Goal: Information Seeking & Learning: Learn about a topic

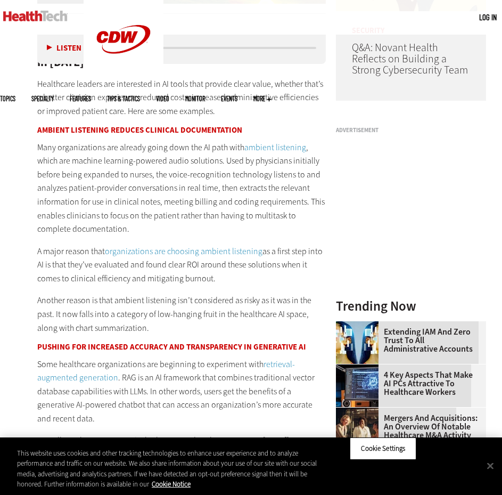
scroll to position [799, 0]
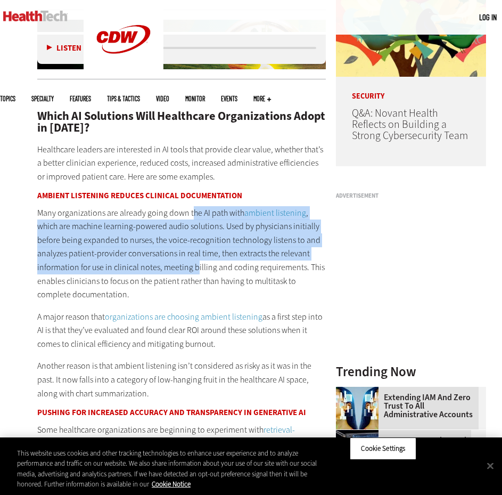
drag, startPoint x: 191, startPoint y: 187, endPoint x: 194, endPoint y: 235, distance: 48.1
click at [194, 235] on p "Many organizations are already going down the AI path with ambient listening , …" at bounding box center [181, 253] width 289 height 95
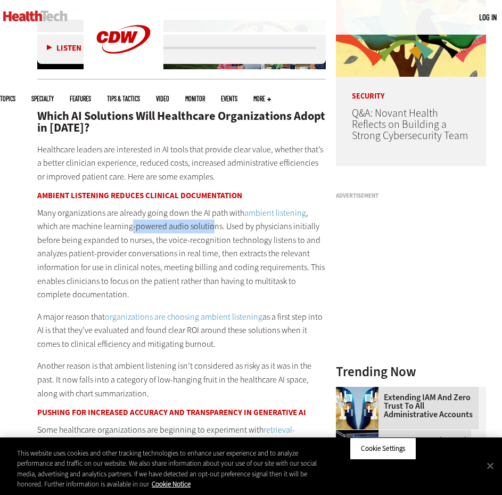
drag, startPoint x: 218, startPoint y: 203, endPoint x: 232, endPoint y: 205, distance: 13.9
click at [226, 206] on p "Many organizations are already going down the AI path with ambient listening , …" at bounding box center [181, 253] width 289 height 95
click at [235, 206] on p "Many organizations are already going down the AI path with ambient listening , …" at bounding box center [181, 253] width 289 height 95
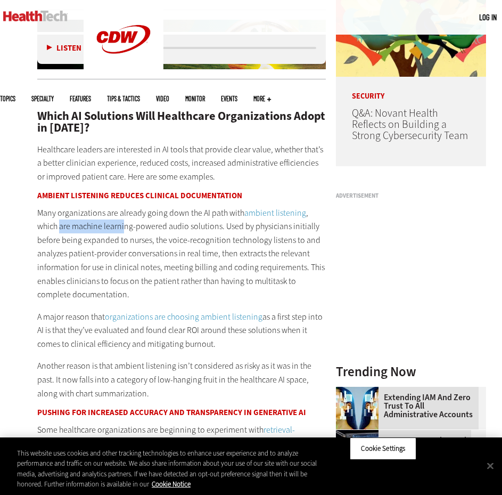
drag, startPoint x: 64, startPoint y: 202, endPoint x: 124, endPoint y: 203, distance: 59.7
click at [124, 206] on p "Many organizations are already going down the AI path with ambient listening , …" at bounding box center [181, 253] width 289 height 95
drag, startPoint x: 225, startPoint y: 198, endPoint x: 266, endPoint y: 209, distance: 43.0
click at [260, 206] on p "Many organizations are already going down the AI path with ambient listening , …" at bounding box center [181, 253] width 289 height 95
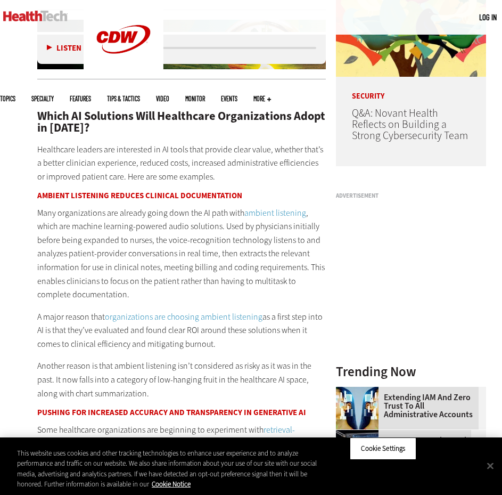
click at [64, 219] on p "Many organizations are already going down the AI path with ambient listening , …" at bounding box center [181, 253] width 289 height 95
drag, startPoint x: 61, startPoint y: 214, endPoint x: 188, endPoint y: 216, distance: 126.8
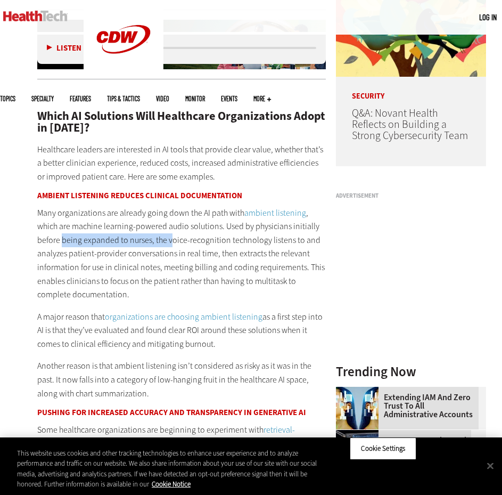
click at [185, 216] on p "Many organizations are already going down the AI path with ambient listening , …" at bounding box center [181, 253] width 289 height 95
click at [193, 216] on p "Many organizations are already going down the AI path with ambient listening , …" at bounding box center [181, 253] width 289 height 95
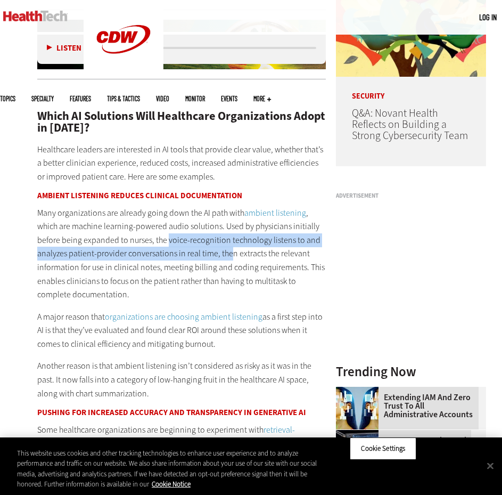
click at [230, 225] on p "Many organizations are already going down the AI path with ambient listening , …" at bounding box center [181, 253] width 289 height 95
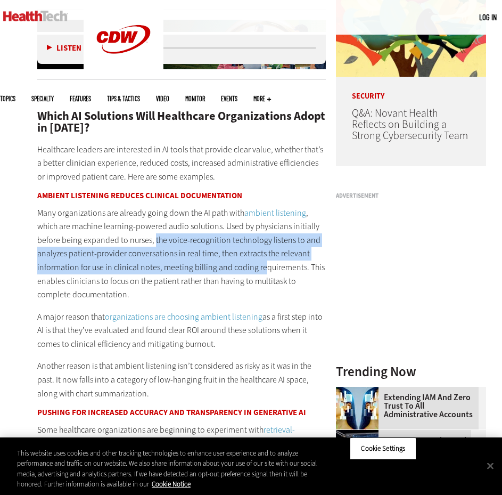
drag, startPoint x: 153, startPoint y: 214, endPoint x: 260, endPoint y: 243, distance: 111.4
click at [260, 243] on p "Many organizations are already going down the AI path with ambient listening , …" at bounding box center [181, 253] width 289 height 95
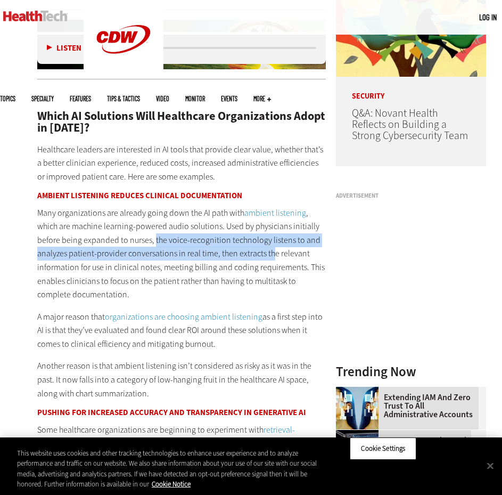
drag, startPoint x: 265, startPoint y: 219, endPoint x: 268, endPoint y: 223, distance: 5.7
click at [268, 223] on p "Many organizations are already going down the AI path with ambient listening , …" at bounding box center [181, 253] width 289 height 95
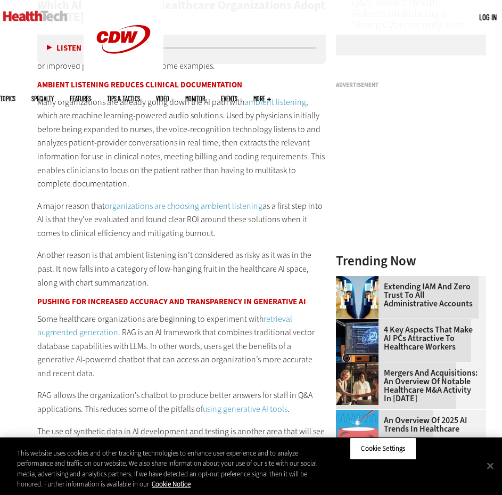
scroll to position [959, 0]
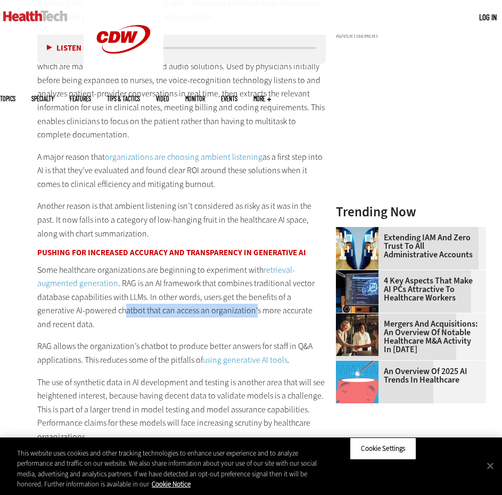
drag, startPoint x: 135, startPoint y: 282, endPoint x: 266, endPoint y: 287, distance: 131.2
click at [265, 287] on p "Some healthcare organizations are beginning to experiment with retrieval-augmen…" at bounding box center [181, 297] width 289 height 68
click at [266, 287] on p "Some healthcare organizations are beginning to experiment with retrieval-augmen…" at bounding box center [181, 297] width 289 height 68
click at [306, 282] on p "Some healthcare organizations are beginning to experiment with retrieval-augmen…" at bounding box center [181, 297] width 289 height 68
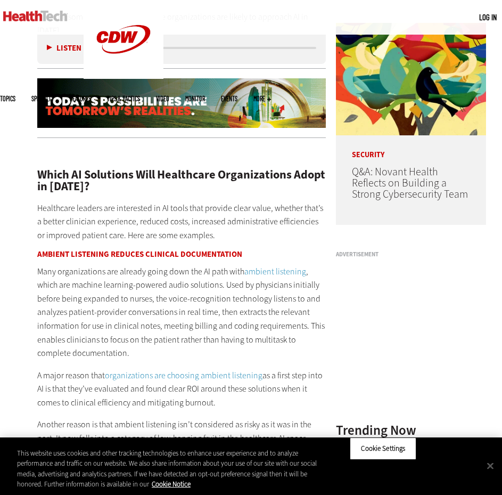
scroll to position [799, 0]
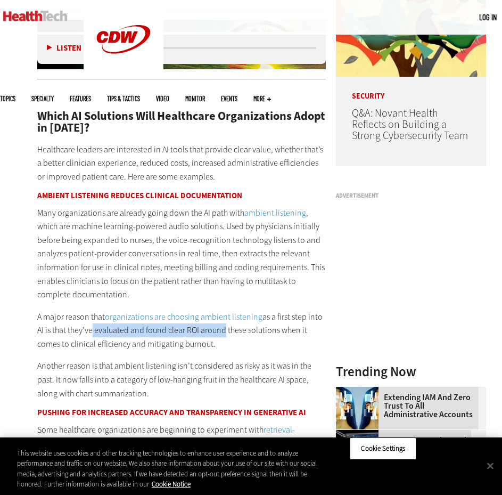
drag, startPoint x: 216, startPoint y: 307, endPoint x: 229, endPoint y: 307, distance: 13.3
click at [228, 310] on p "A major reason that organizations are choosing ambient listening as a first ste…" at bounding box center [181, 330] width 289 height 41
click at [229, 310] on p "A major reason that organizations are choosing ambient listening as a first ste…" at bounding box center [181, 330] width 289 height 41
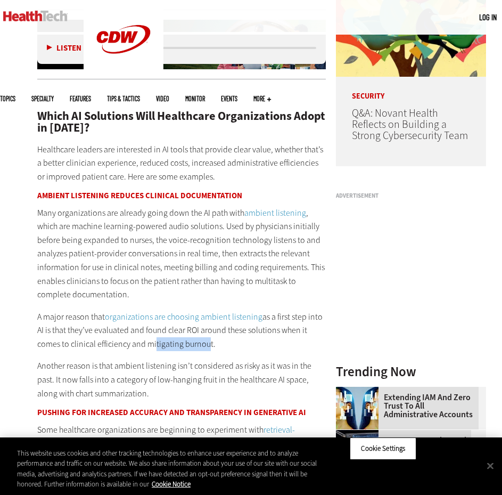
drag, startPoint x: 220, startPoint y: 320, endPoint x: 232, endPoint y: 321, distance: 12.3
click at [229, 321] on p "A major reason that organizations are choosing ambient listening as a first ste…" at bounding box center [181, 330] width 289 height 41
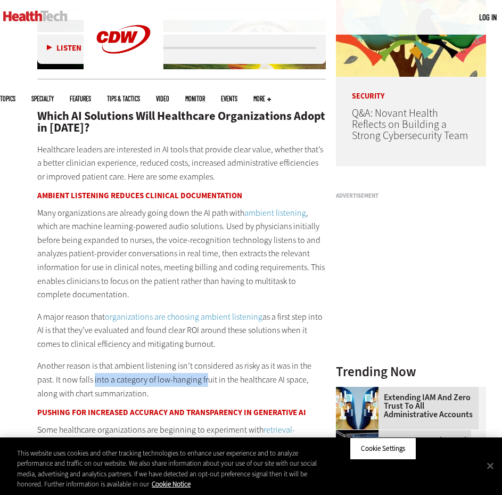
drag, startPoint x: 182, startPoint y: 347, endPoint x: 223, endPoint y: 349, distance: 41.1
click at [215, 359] on p "Another reason is that ambient listening isn’t considered as risky as it was in…" at bounding box center [181, 379] width 289 height 41
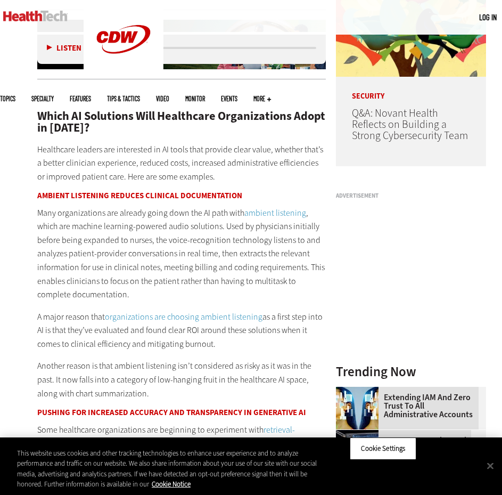
click at [220, 359] on p "Another reason is that ambient listening isn’t considered as risky as it was in…" at bounding box center [181, 379] width 289 height 41
drag, startPoint x: 248, startPoint y: 337, endPoint x: 290, endPoint y: 331, distance: 42.4
drag, startPoint x: 74, startPoint y: 349, endPoint x: 186, endPoint y: 356, distance: 112.1
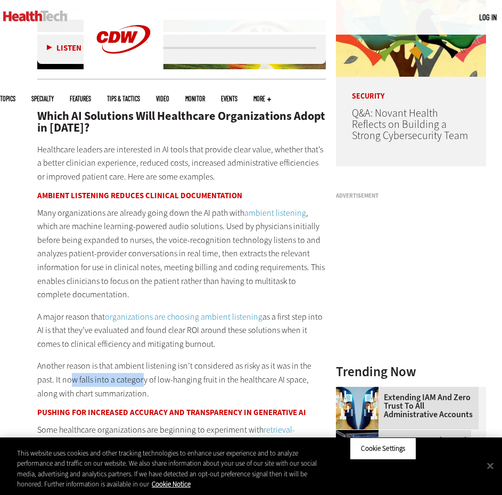
click at [162, 359] on p "Another reason is that ambient listening isn’t considered as risky as it was in…" at bounding box center [181, 379] width 289 height 41
click at [186, 359] on p "Another reason is that ambient listening isn’t considered as risky as it was in…" at bounding box center [181, 379] width 289 height 41
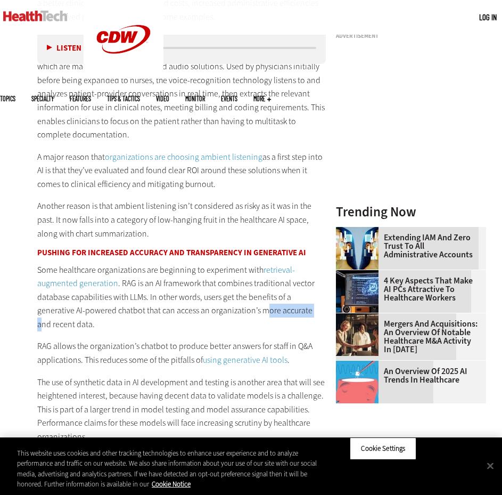
drag, startPoint x: 307, startPoint y: 287, endPoint x: 314, endPoint y: 288, distance: 7.5
click at [315, 287] on p "Some healthcare organizations are beginning to experiment with retrieval-augmen…" at bounding box center [181, 297] width 289 height 68
click at [107, 298] on p "Some healthcare organizations are beginning to experiment with retrieval-augmen…" at bounding box center [181, 297] width 289 height 68
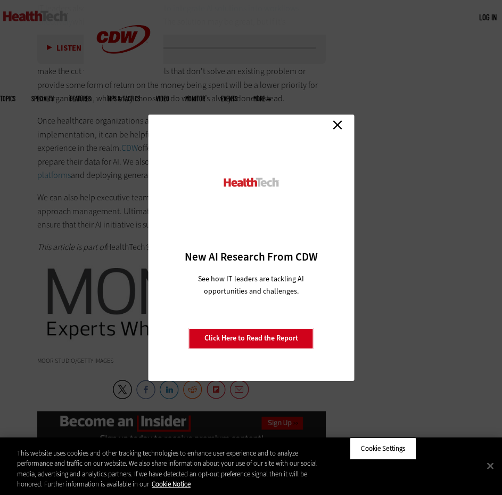
scroll to position [2078, 0]
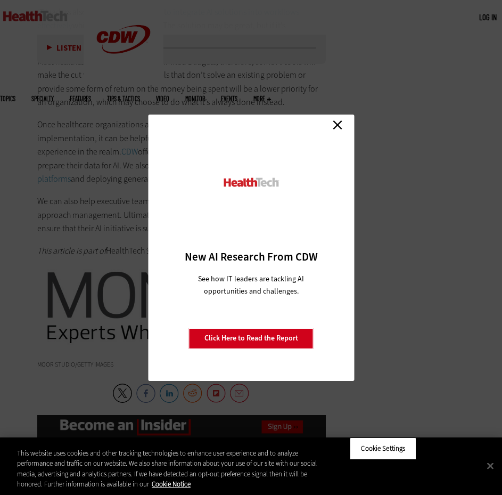
drag, startPoint x: 338, startPoint y: 124, endPoint x: 330, endPoint y: 148, distance: 25.1
click at [338, 124] on link "Close" at bounding box center [338, 125] width 16 height 16
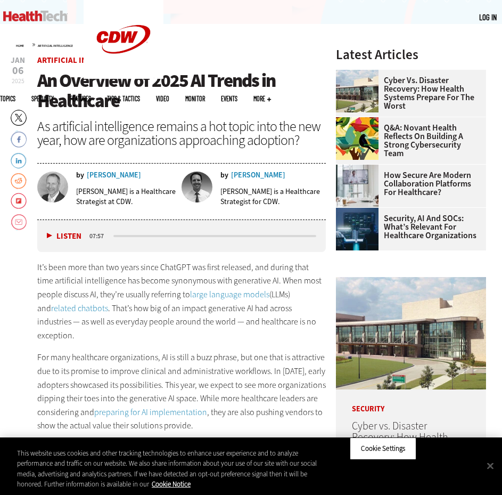
scroll to position [213, 0]
